Goal: Task Accomplishment & Management: Complete application form

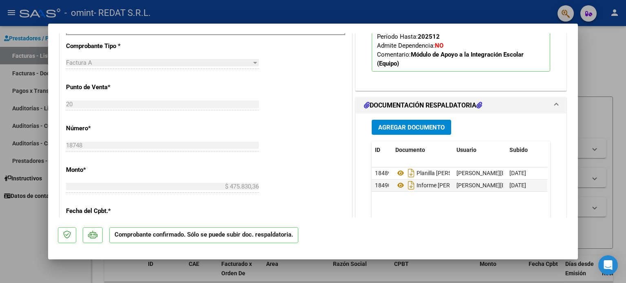
scroll to position [367, 0]
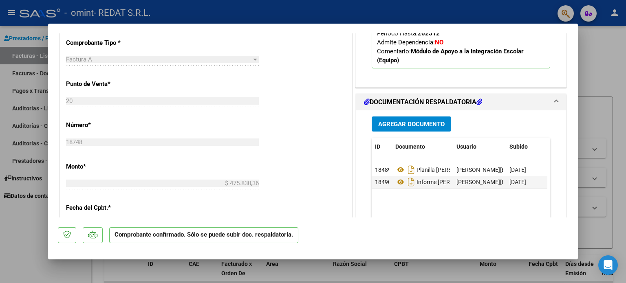
click at [614, 52] on div at bounding box center [313, 141] width 626 height 283
type input "$ 0,00"
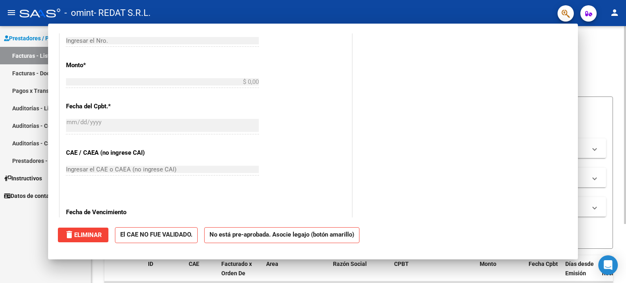
scroll to position [0, 0]
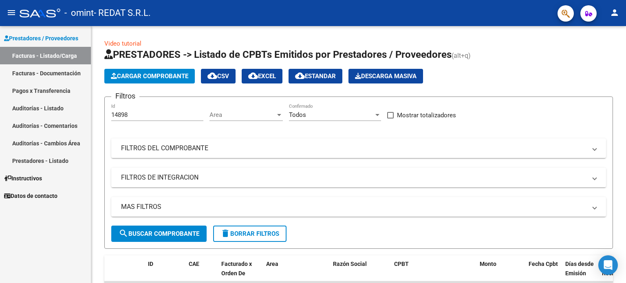
click at [613, 15] on mat-icon "person" at bounding box center [615, 13] width 10 height 10
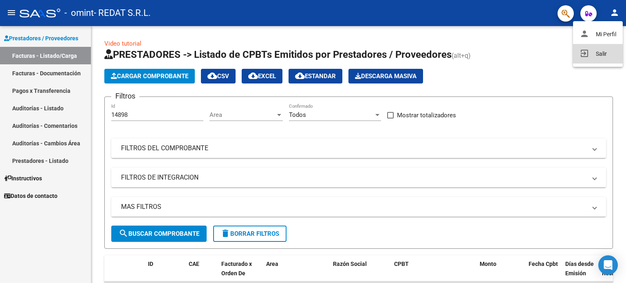
click at [600, 52] on button "exit_to_app Salir" at bounding box center [598, 54] width 50 height 20
